Goal: Task Accomplishment & Management: Use online tool/utility

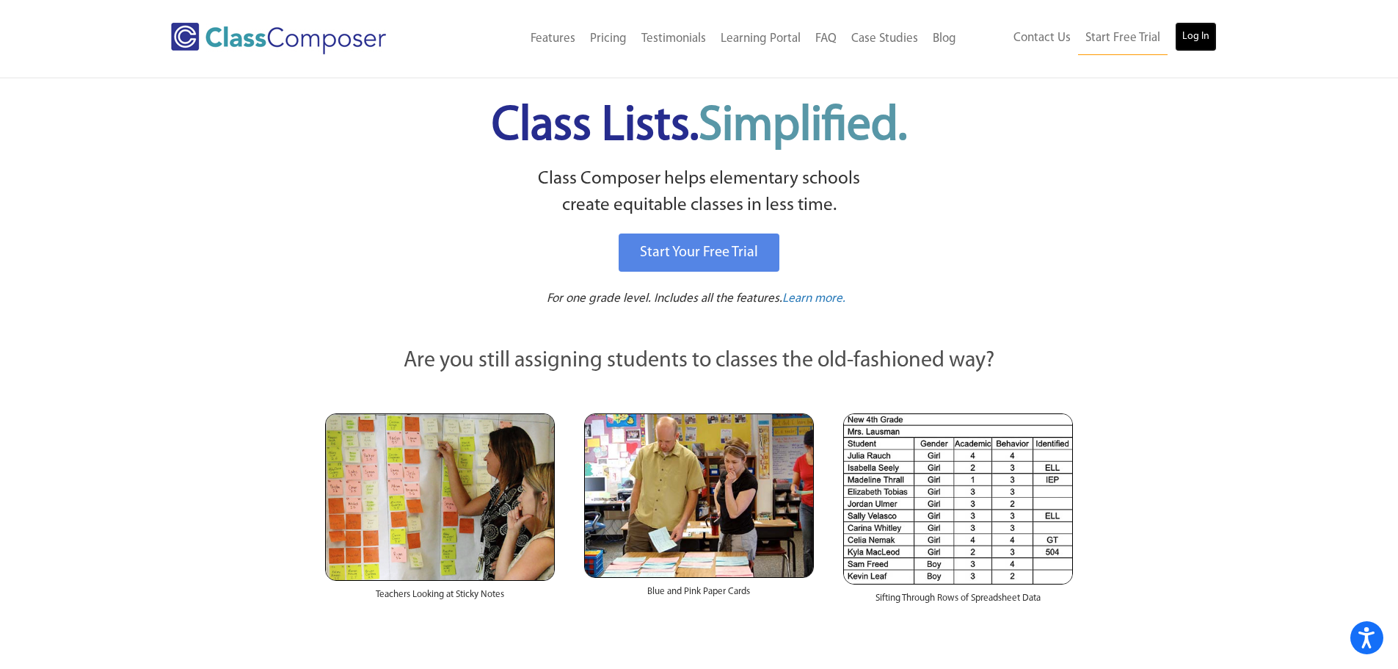
click at [1202, 31] on link "Log In" at bounding box center [1196, 36] width 42 height 29
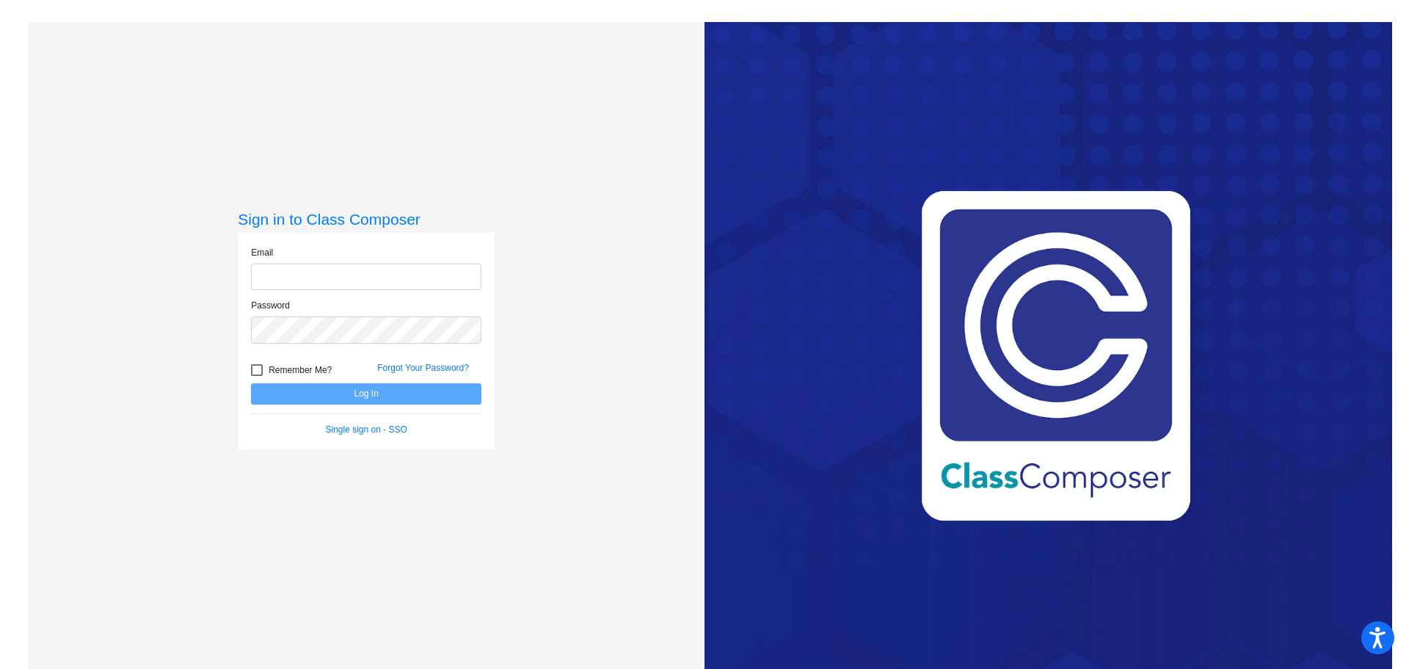
click at [299, 270] on input "email" at bounding box center [366, 277] width 230 height 27
type input "[EMAIL_ADDRESS][DOMAIN_NAME]"
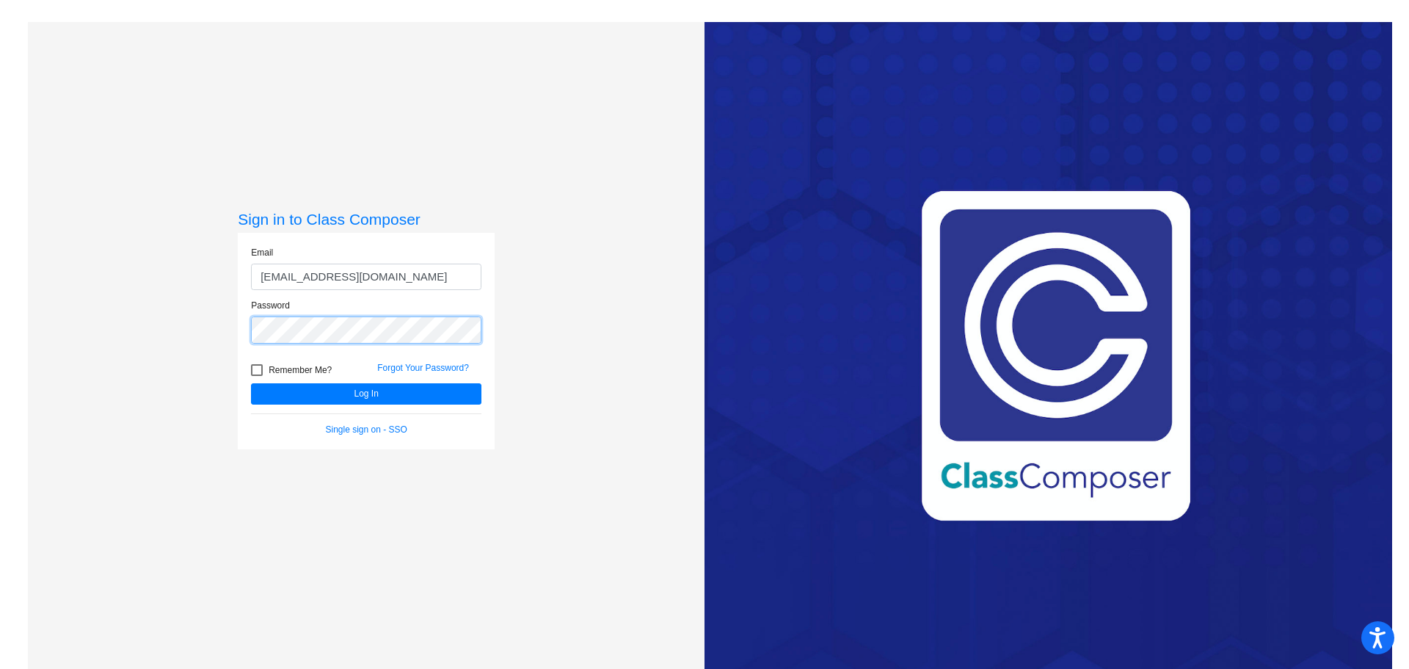
click at [251, 383] on button "Log In" at bounding box center [366, 393] width 230 height 21
click at [216, 360] on div "Sign in to Class Composer Email [EMAIL_ADDRESS][DOMAIN_NAME] Password Remember …" at bounding box center [366, 356] width 677 height 669
click at [251, 383] on button "Log In" at bounding box center [366, 393] width 230 height 21
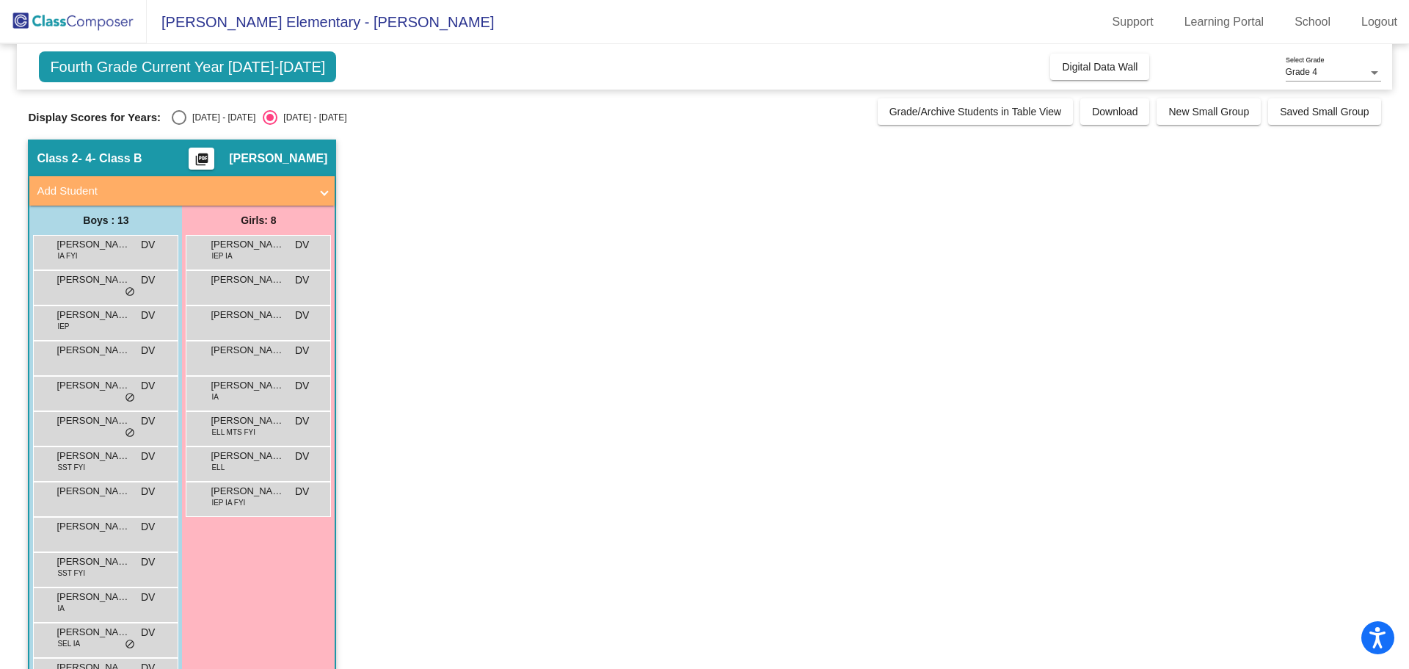
click at [178, 120] on div "Select an option" at bounding box center [179, 117] width 15 height 15
click at [178, 125] on input "2024 - 2025" at bounding box center [178, 125] width 1 height 1
radio input "true"
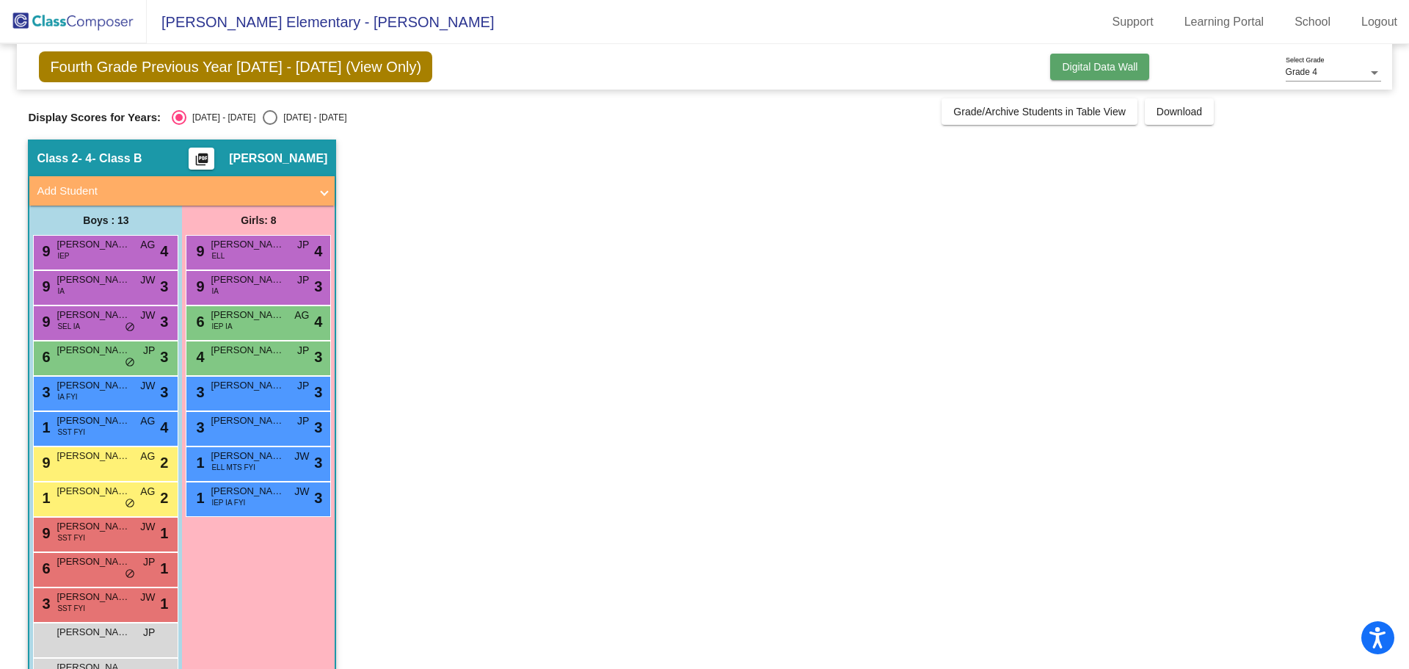
click at [1104, 59] on button "Digital Data Wall" at bounding box center [1099, 67] width 99 height 26
